Goal: Transaction & Acquisition: Obtain resource

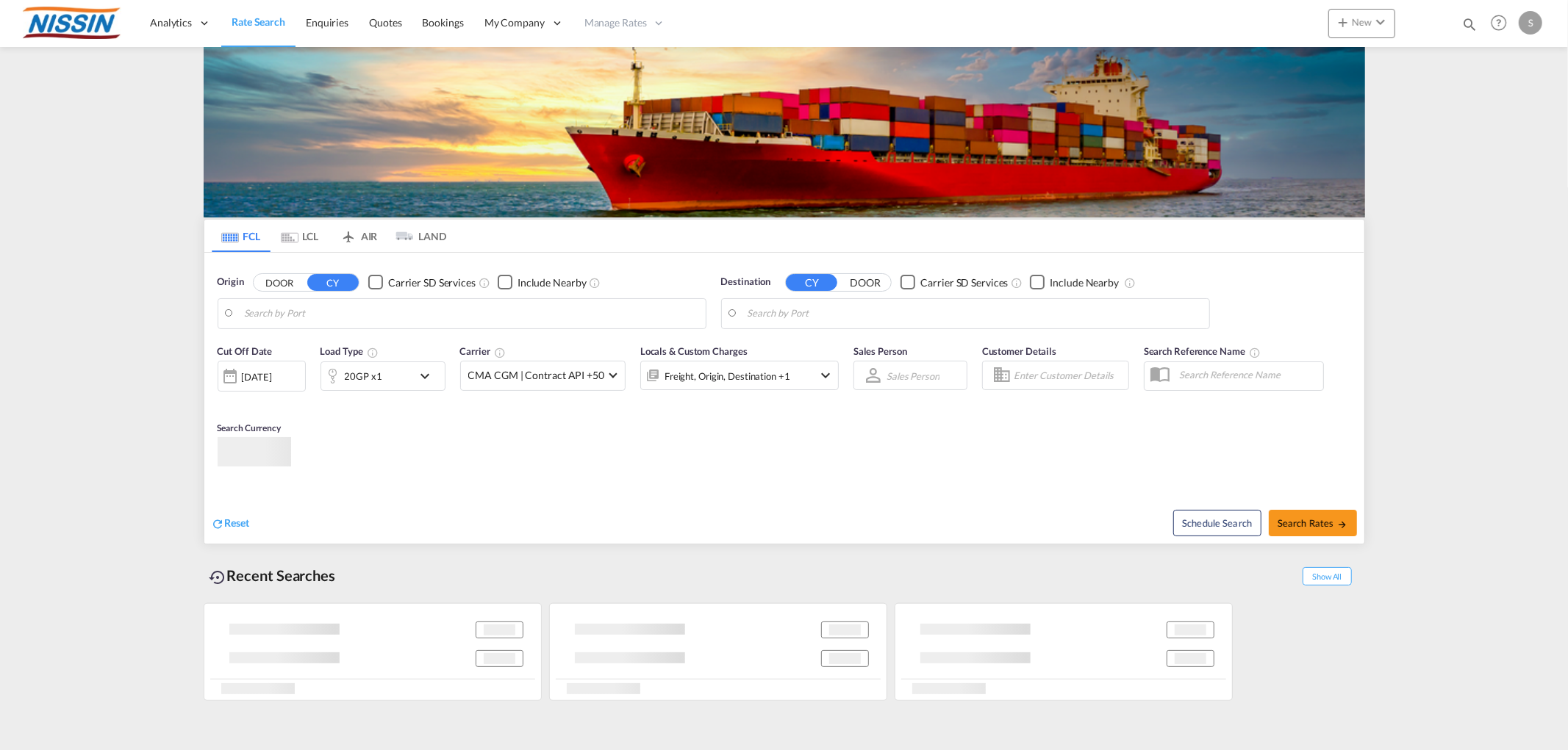
type input "[GEOGRAPHIC_DATA], [GEOGRAPHIC_DATA], USLAX"
type input "[GEOGRAPHIC_DATA], [GEOGRAPHIC_DATA]"
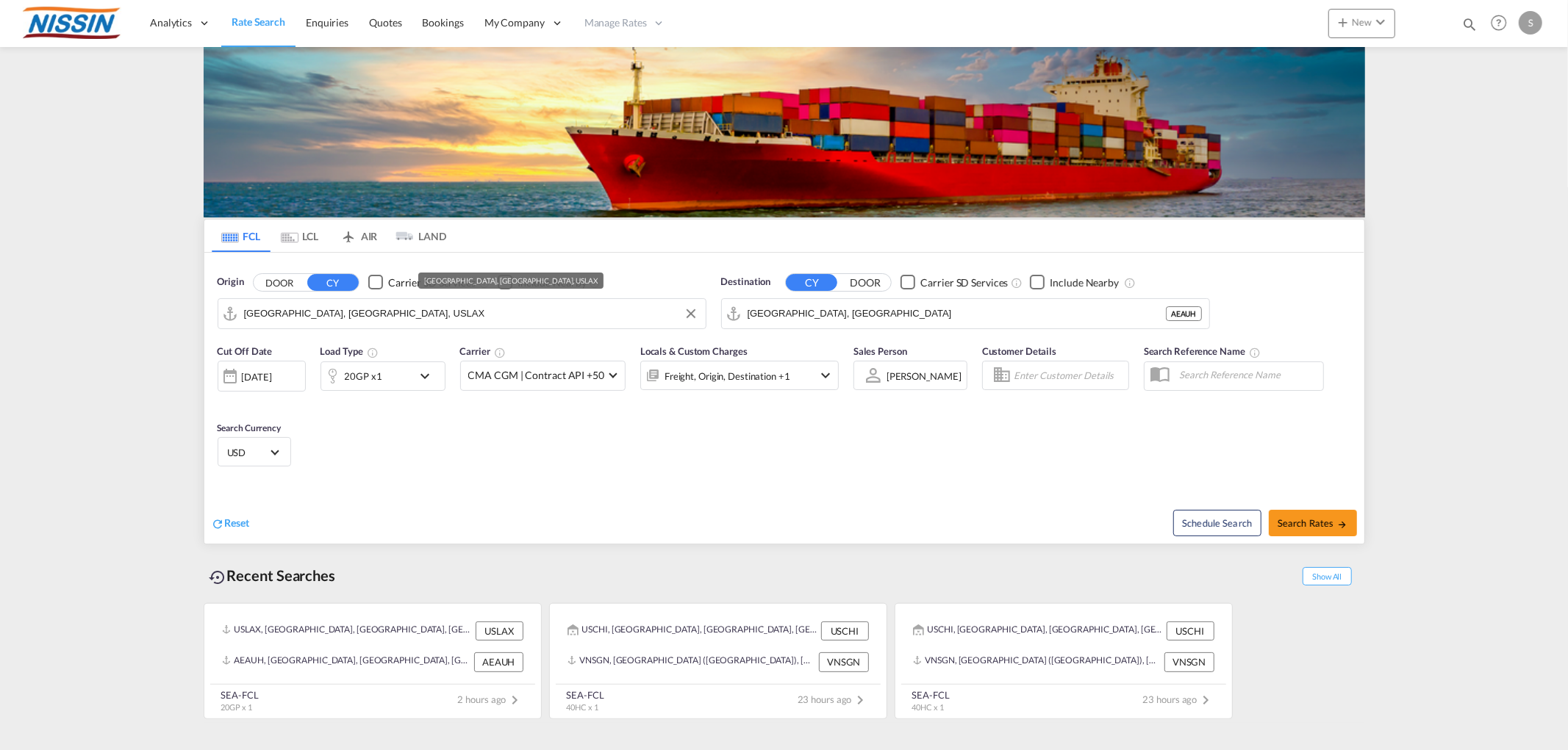
click at [638, 316] on input "[GEOGRAPHIC_DATA], [GEOGRAPHIC_DATA], USLAX" at bounding box center [471, 314] width 454 height 22
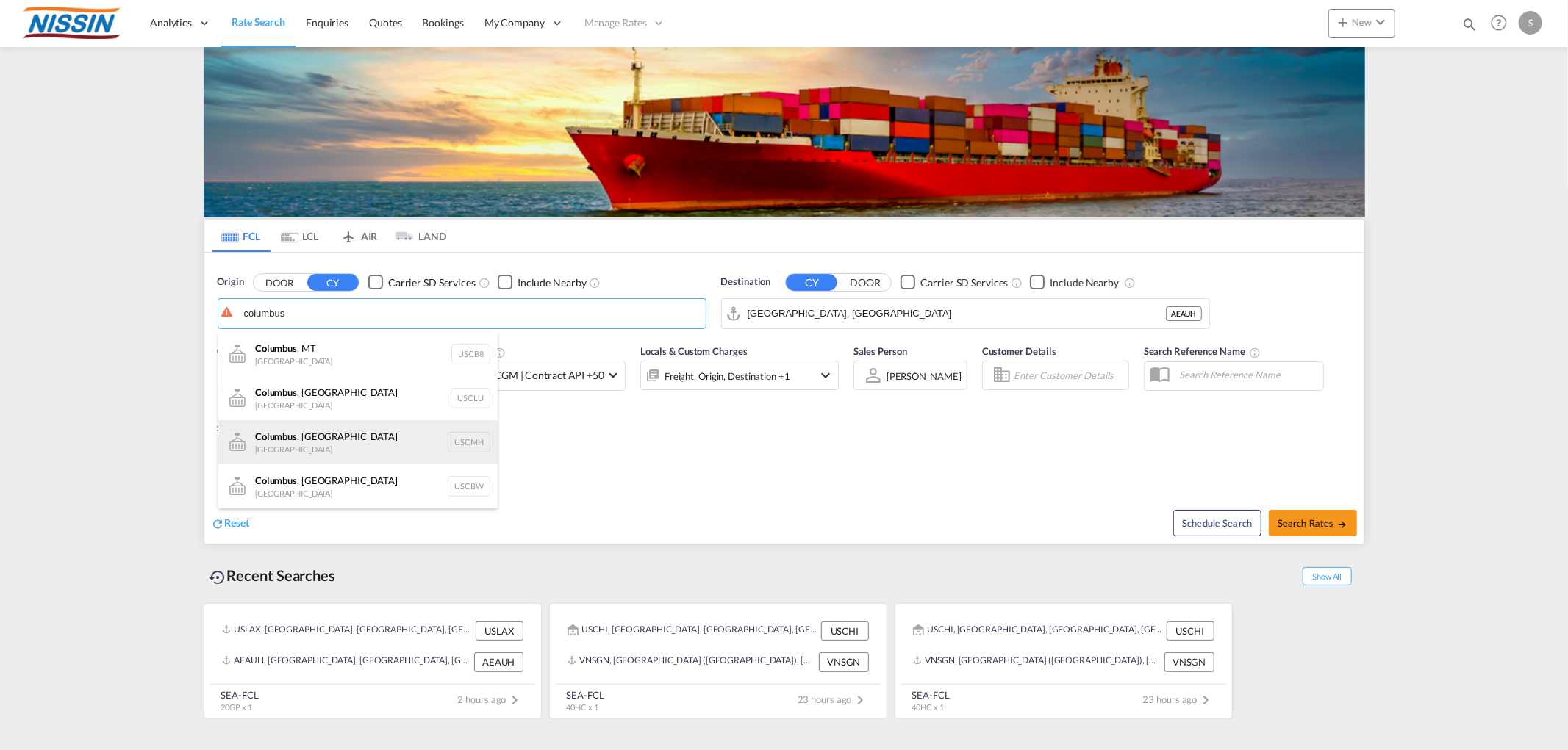
click at [321, 426] on div "[GEOGRAPHIC_DATA] , [GEOGRAPHIC_DATA] United States USCMH" at bounding box center [358, 443] width 279 height 44
type input "[GEOGRAPHIC_DATA], [GEOGRAPHIC_DATA], USCMH"
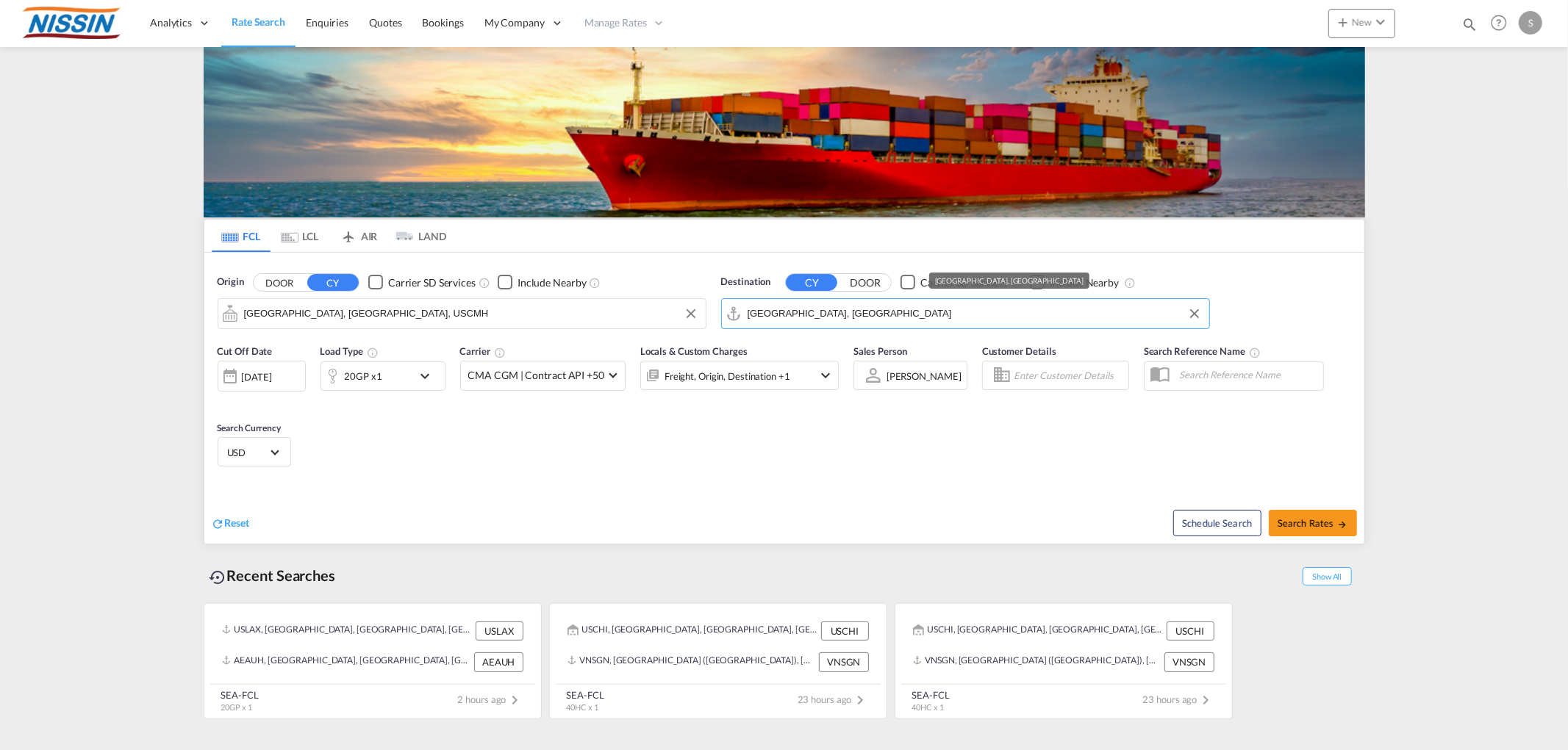
click at [840, 317] on input "[GEOGRAPHIC_DATA], [GEOGRAPHIC_DATA]" at bounding box center [974, 314] width 454 height 22
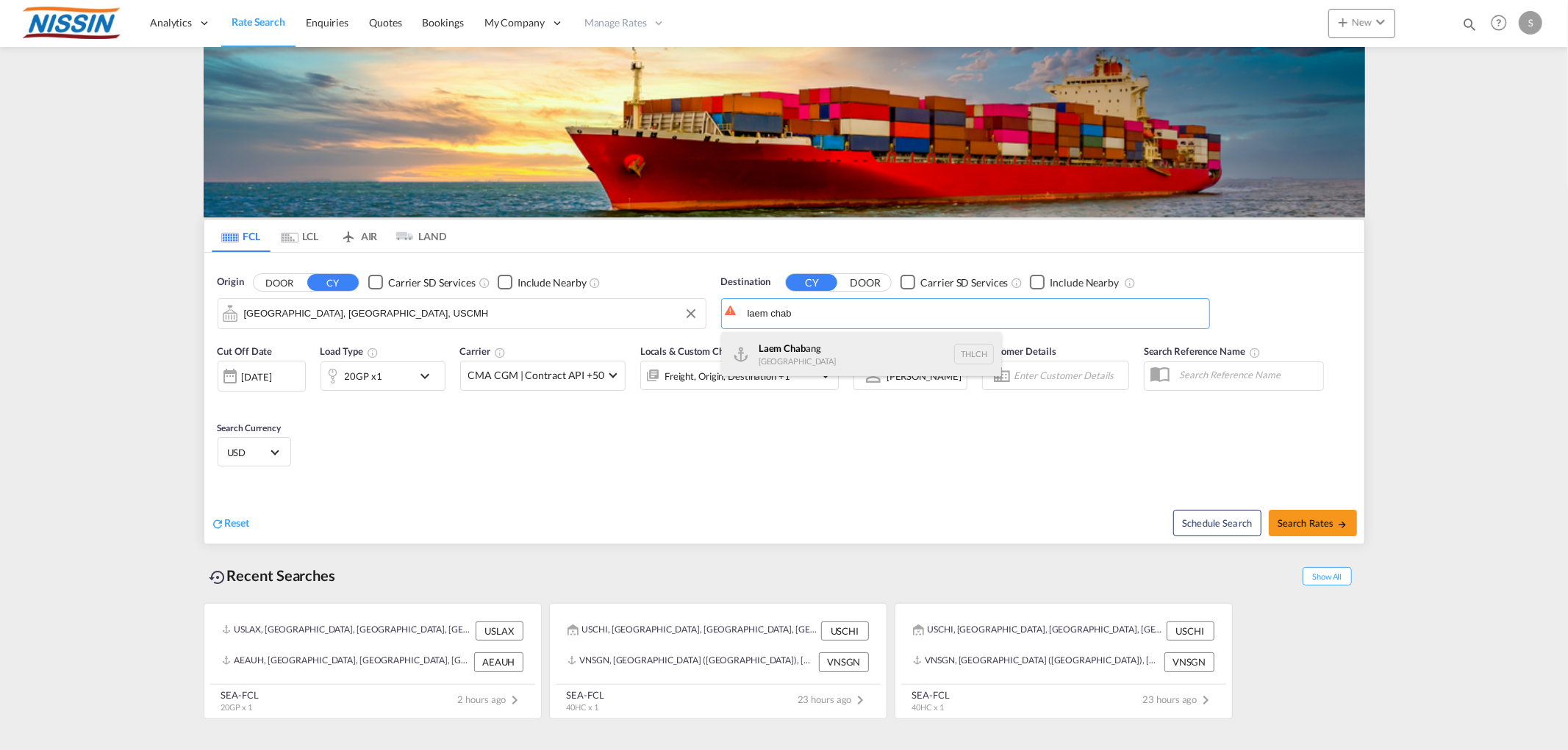
click at [820, 342] on div "Laem Chab ang [GEOGRAPHIC_DATA] THLCH" at bounding box center [862, 354] width 279 height 44
type input "Laem Chabang, THLCH"
click at [619, 372] on md-select-value "CMA CGM | Contract API +50" at bounding box center [543, 376] width 164 height 29
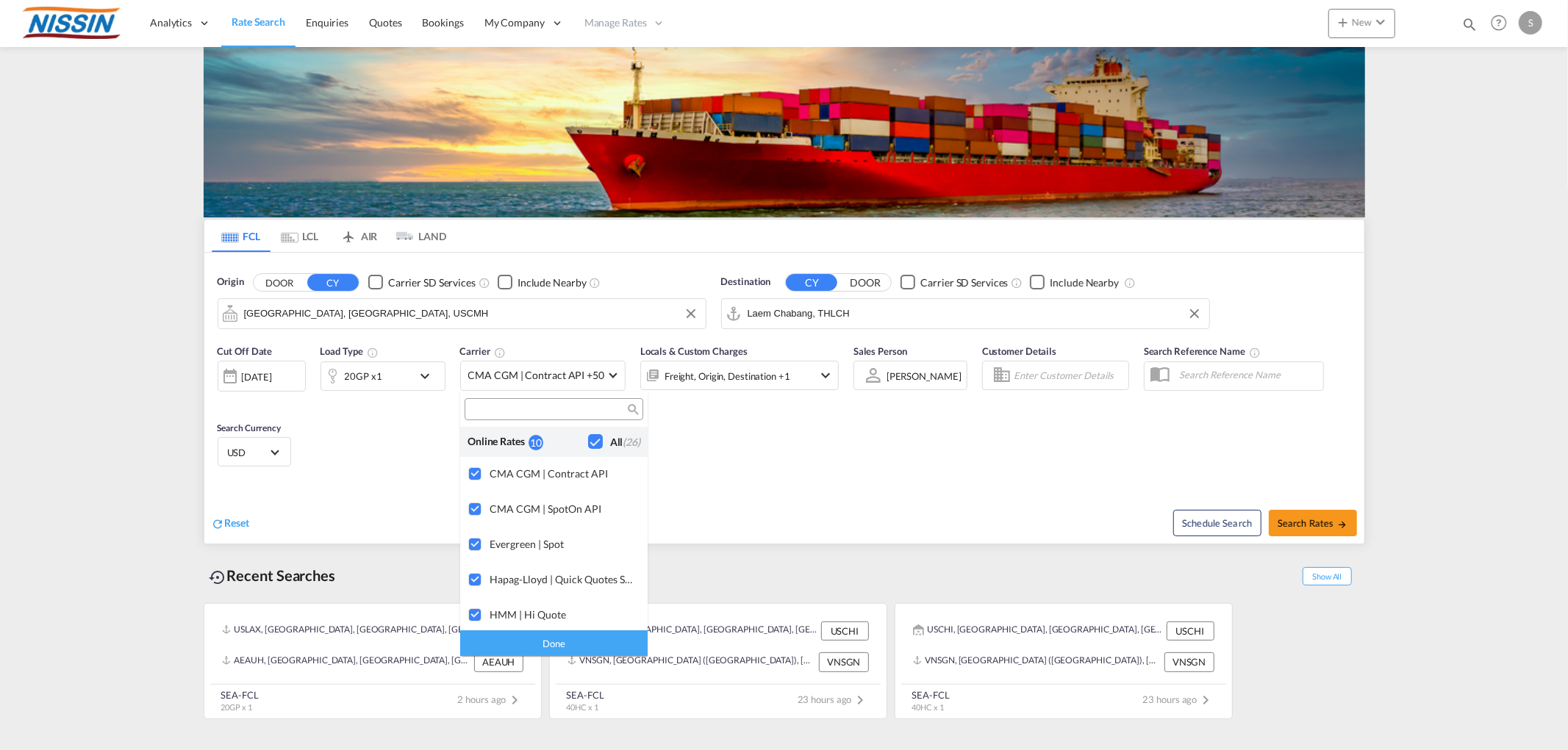
click at [588, 442] on div "Checkbox No Ink" at bounding box center [595, 441] width 15 height 14
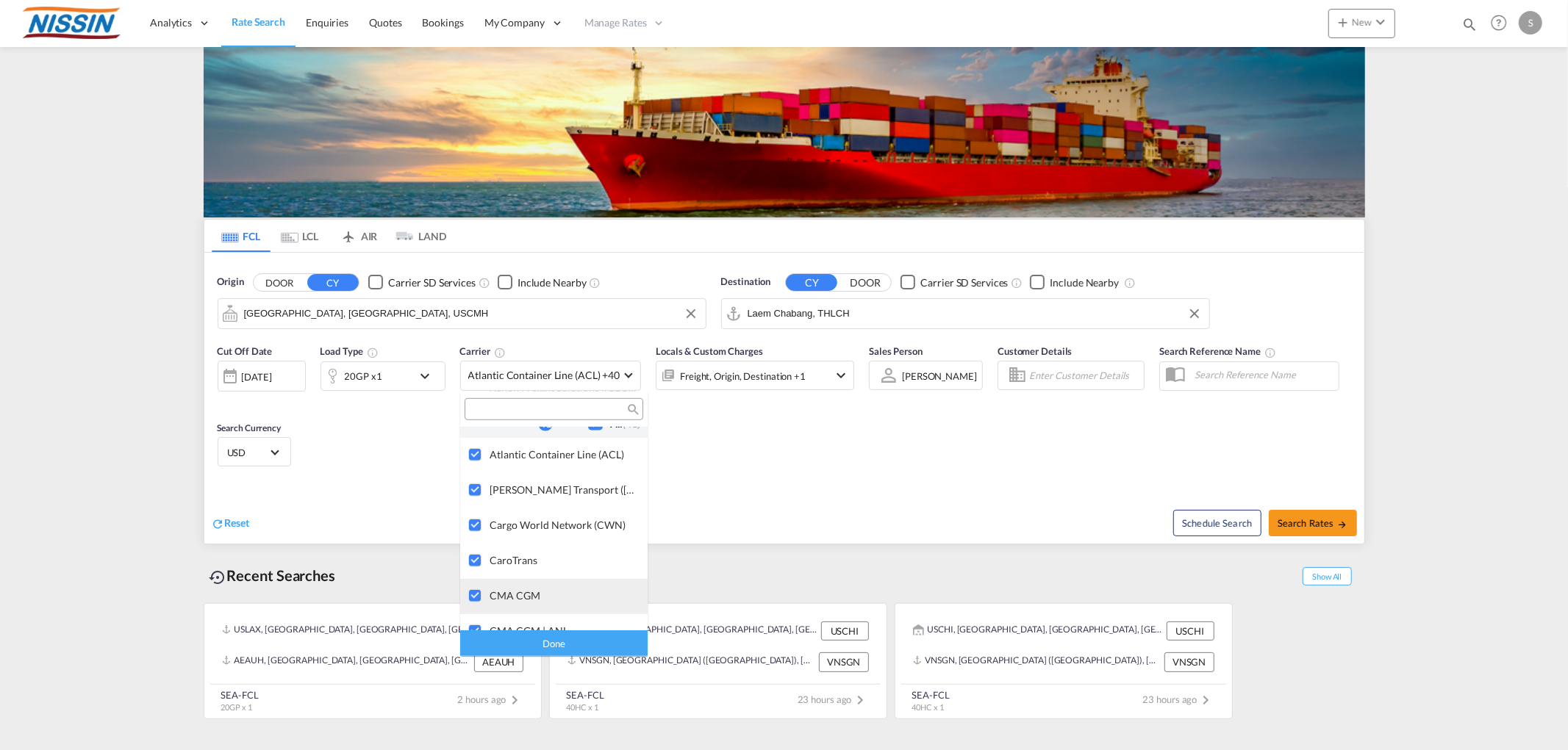
scroll to position [898, 0]
click at [588, 491] on div "Checkbox No Ink" at bounding box center [595, 491] width 15 height 14
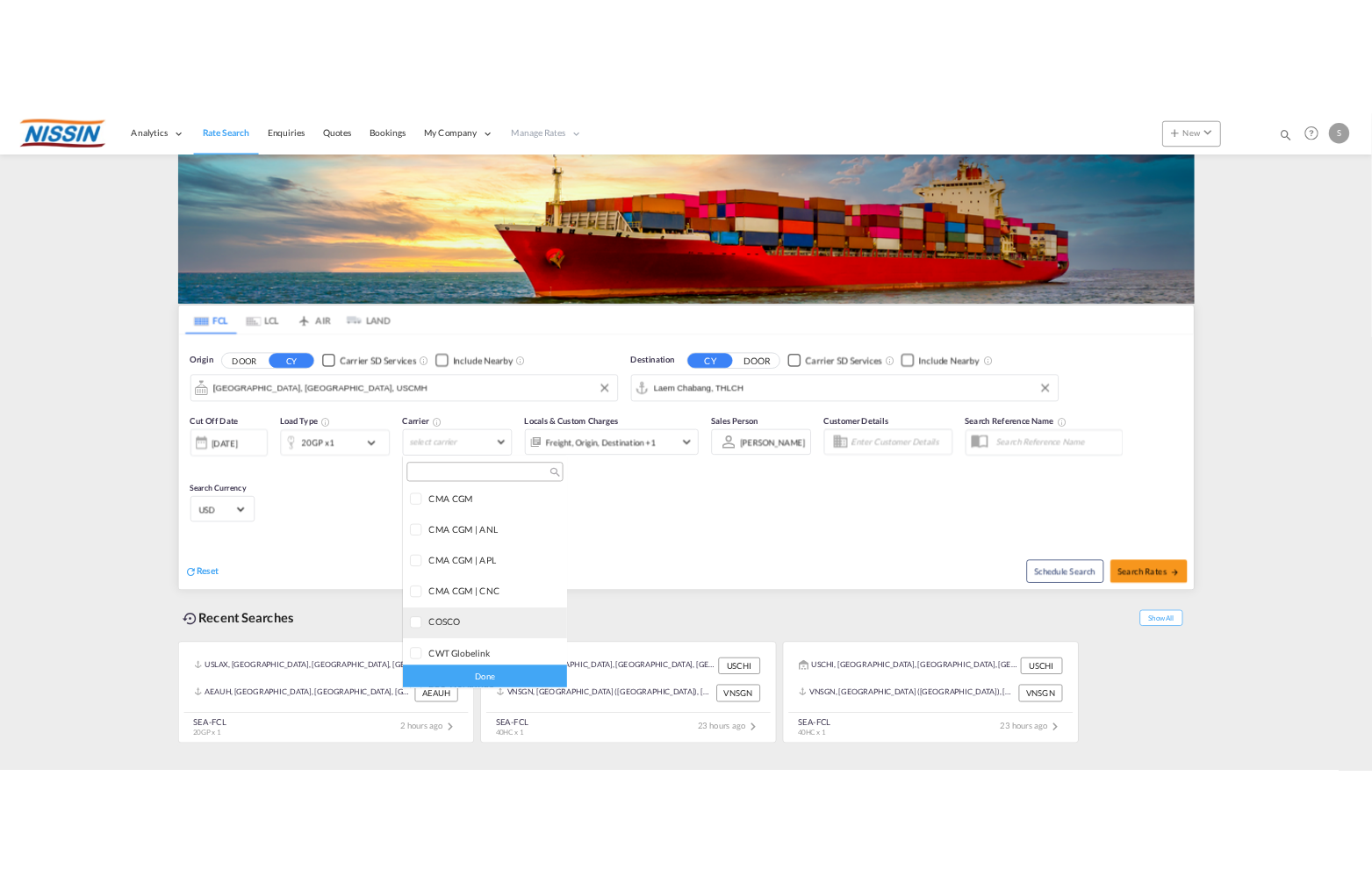
scroll to position [1364, 0]
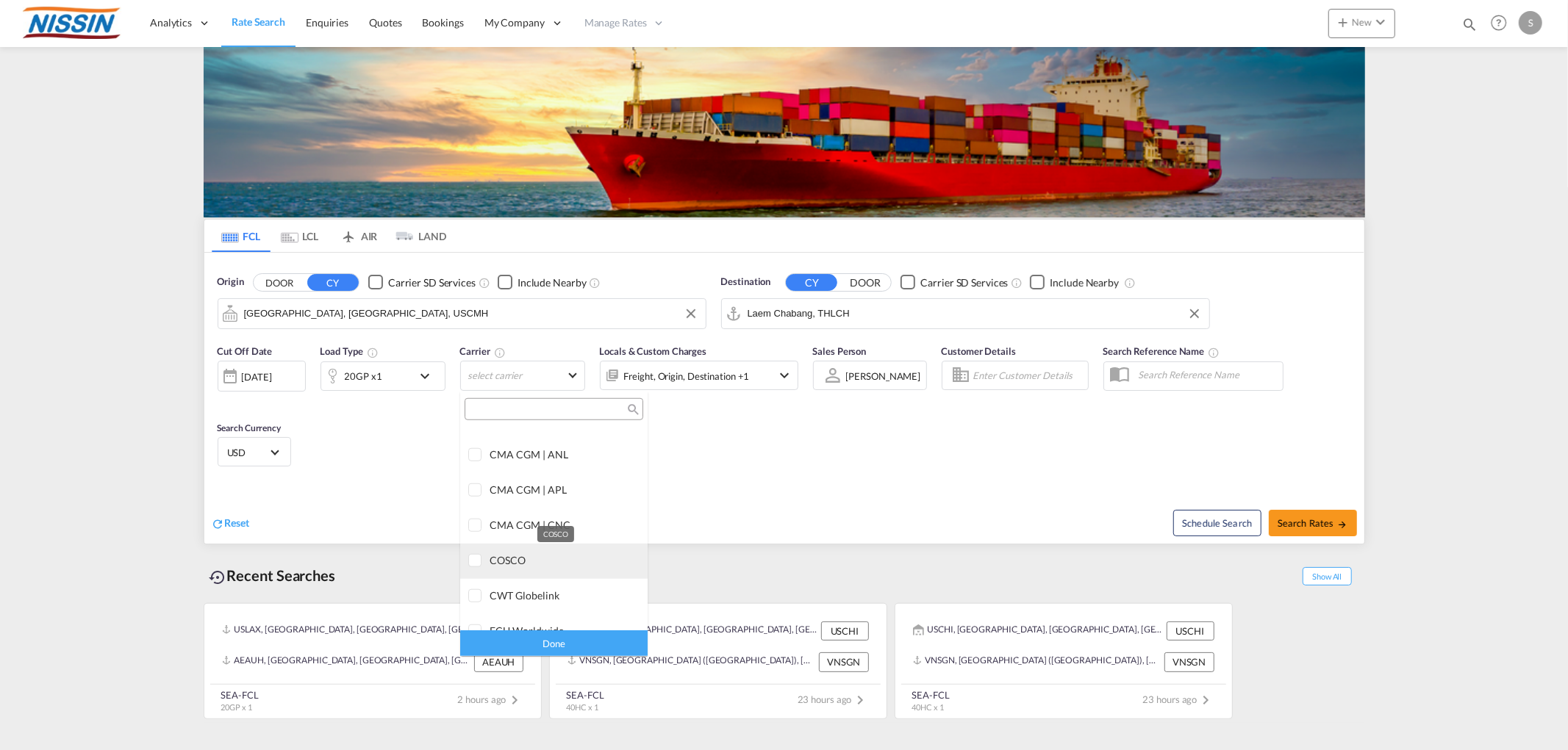
click at [495, 556] on div "COSCO" at bounding box center [563, 560] width 147 height 12
click at [1289, 524] on md-backdrop at bounding box center [784, 375] width 1568 height 750
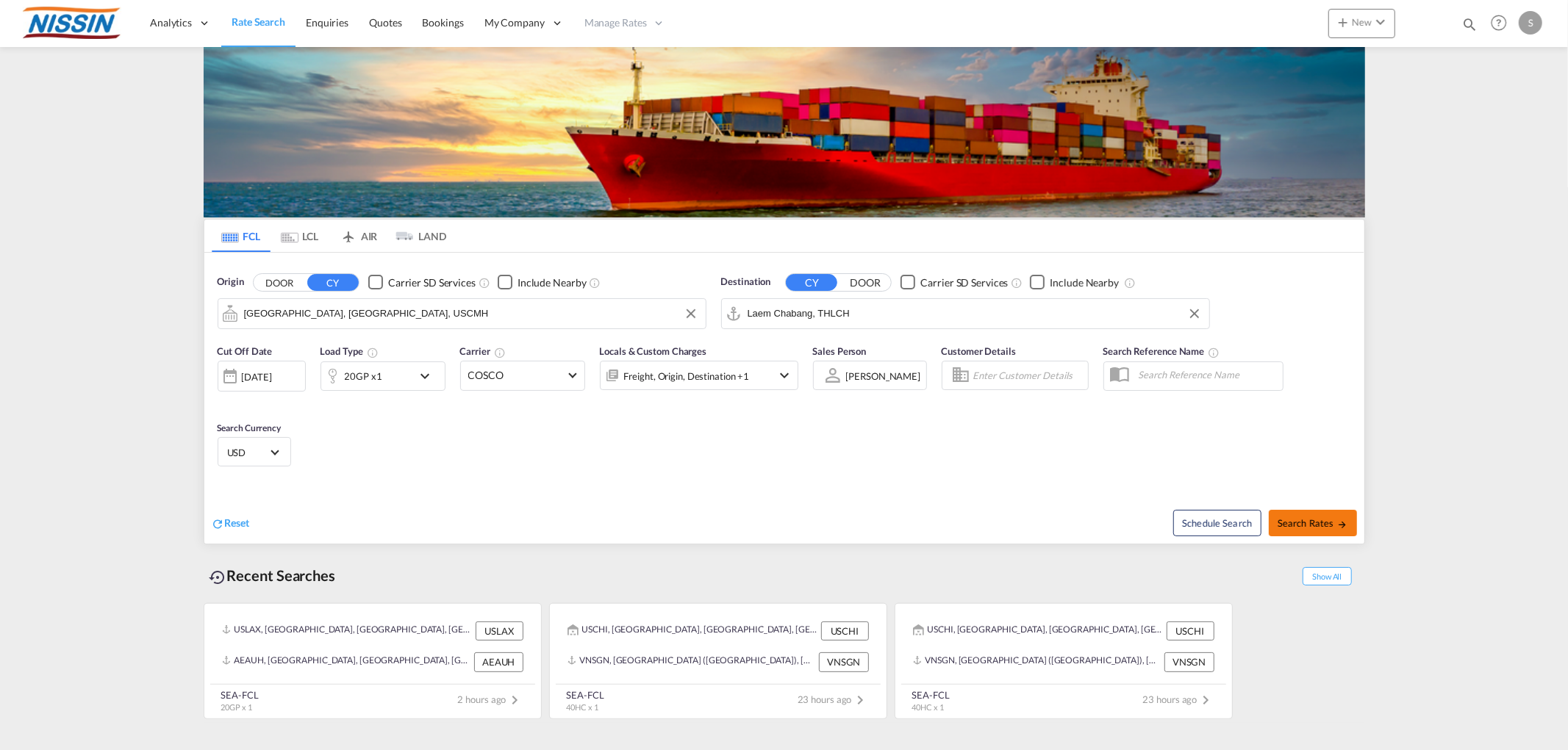
click at [1304, 520] on span "Search Rates" at bounding box center [1313, 523] width 70 height 11
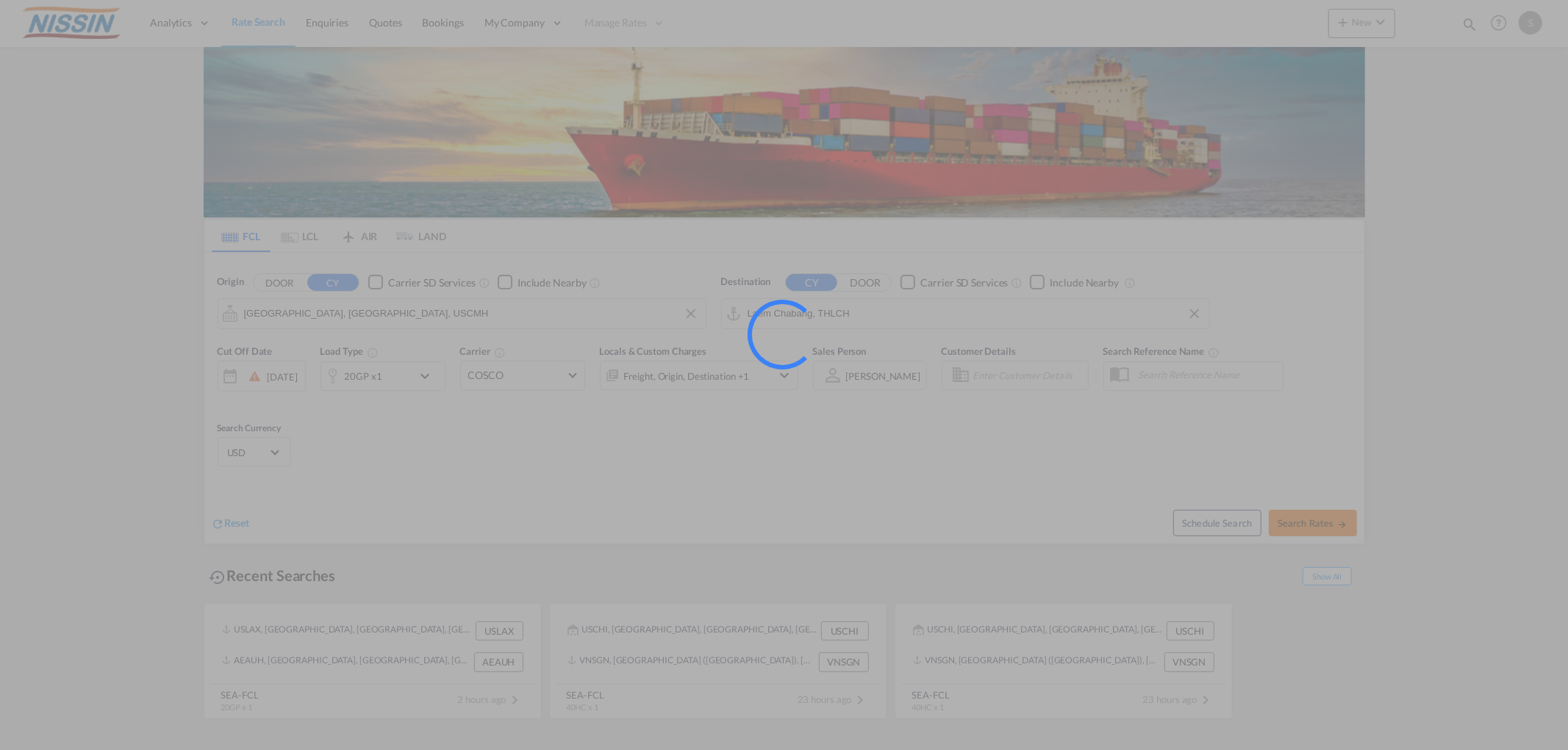
type input "USCMH to THLCH / [DATE]"
